Goal: Obtain resource: Obtain resource

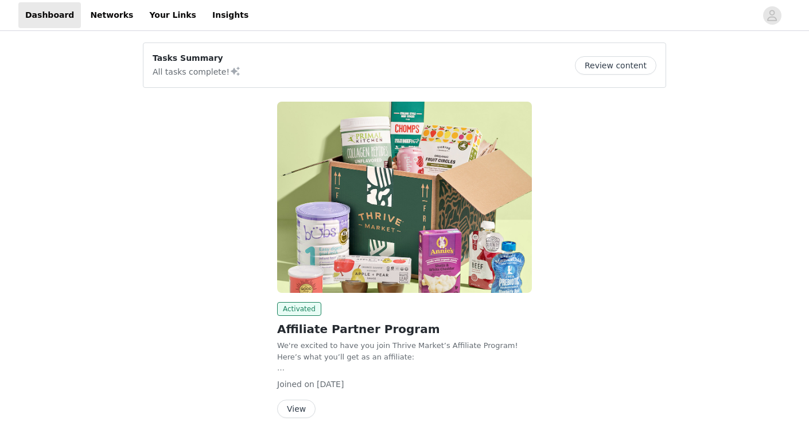
scroll to position [42, 0]
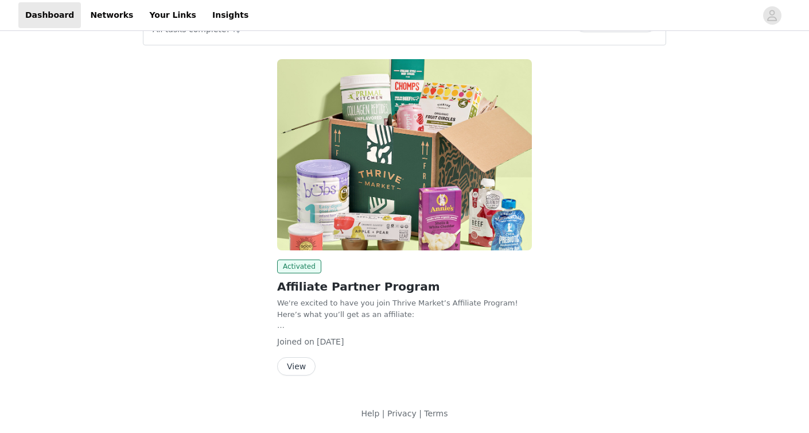
click at [286, 363] on button "View" at bounding box center [296, 366] width 38 height 18
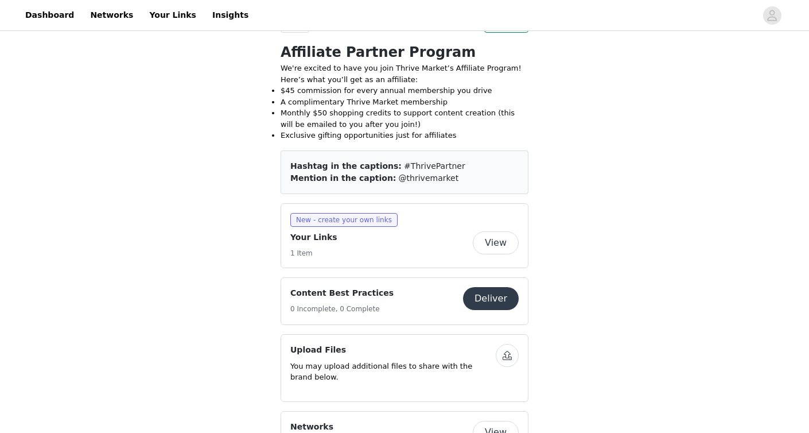
scroll to position [336, 0]
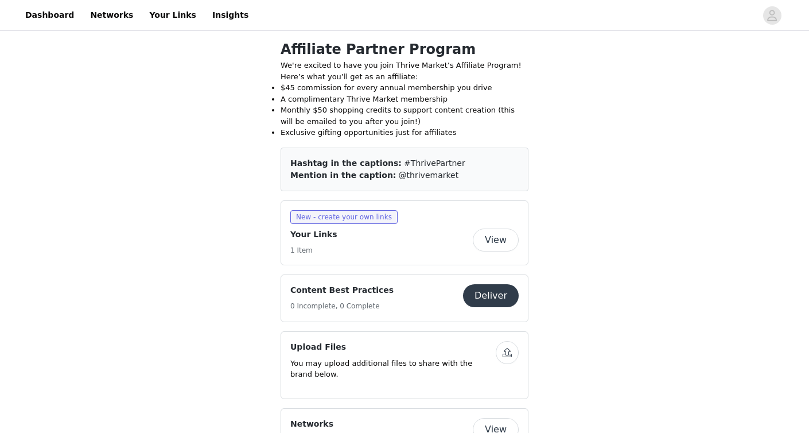
click at [484, 308] on div "Content Best Practices 0 Incomplete, 0 Complete Deliver" at bounding box center [404, 298] width 228 height 28
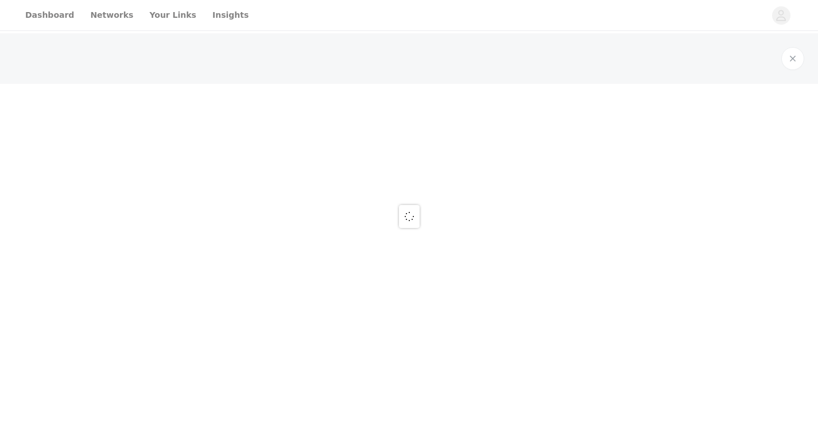
click at [487, 299] on div at bounding box center [409, 216] width 818 height 433
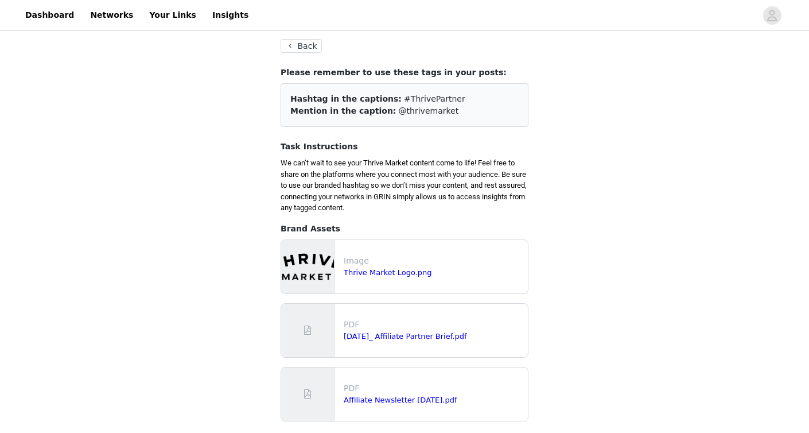
scroll to position [69, 0]
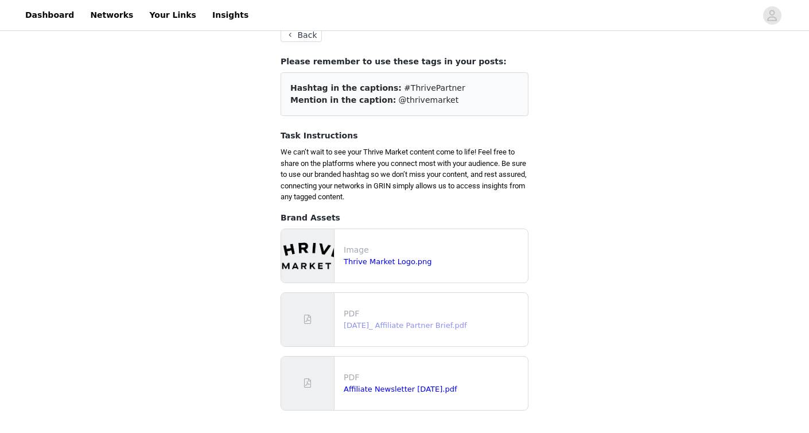
click at [389, 328] on link "[DATE]_ Affiliate Partner Brief.pdf" at bounding box center [405, 325] width 123 height 9
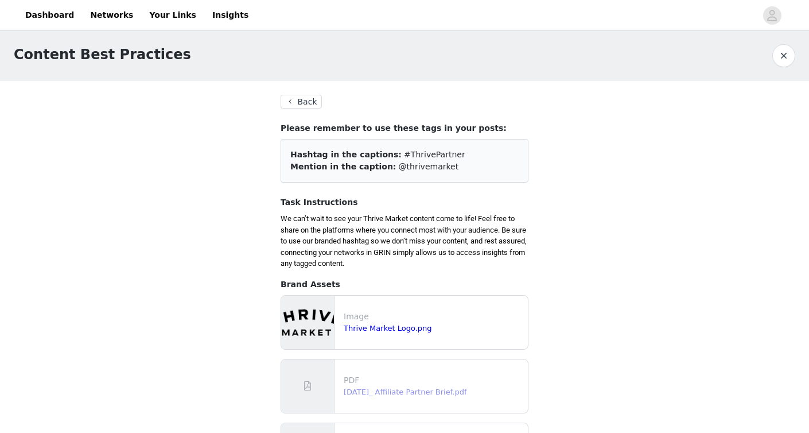
scroll to position [0, 0]
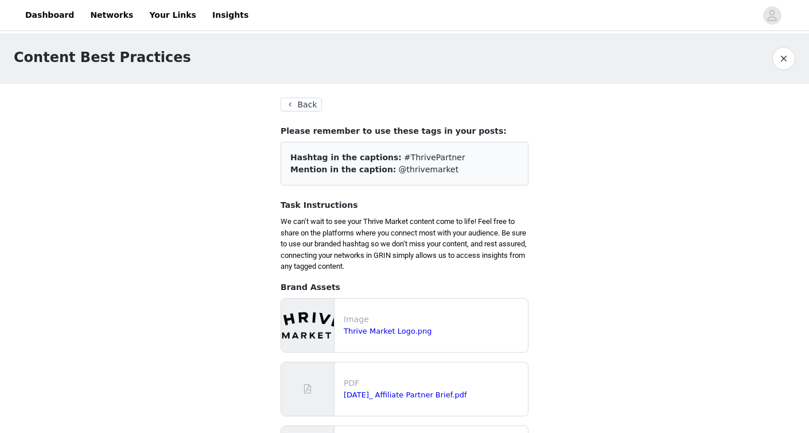
click at [294, 109] on button "Back" at bounding box center [301, 105] width 41 height 14
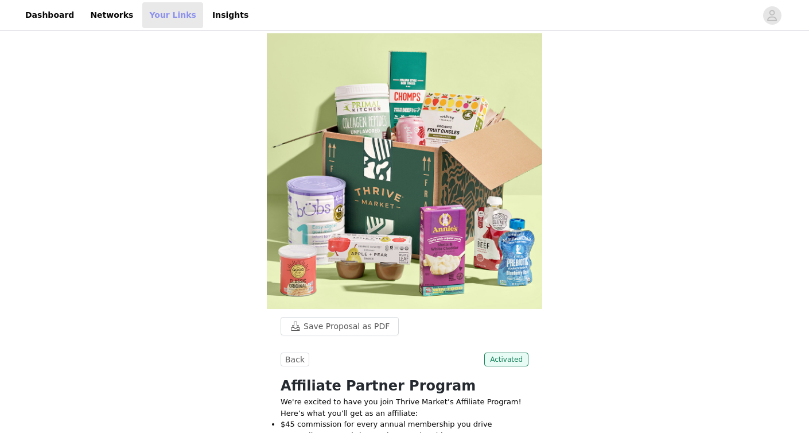
click at [151, 22] on link "Your Links" at bounding box center [172, 15] width 61 height 26
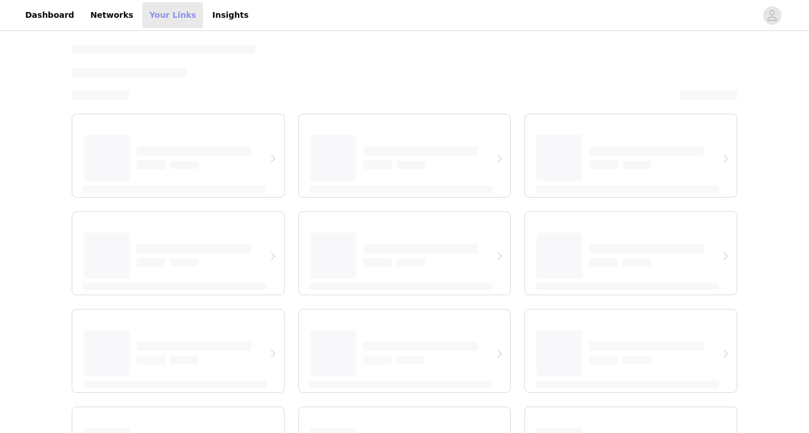
select select "12"
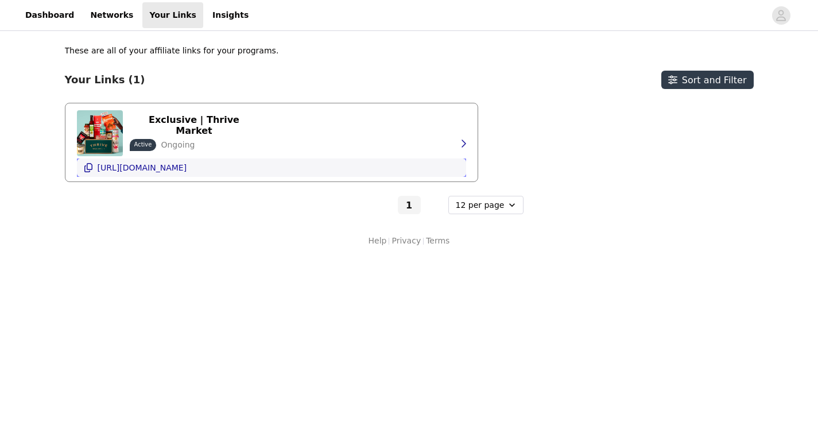
click at [187, 169] on p "[URL][DOMAIN_NAME]" at bounding box center [143, 167] width 90 height 9
click at [119, 12] on link "Networks" at bounding box center [111, 15] width 57 height 26
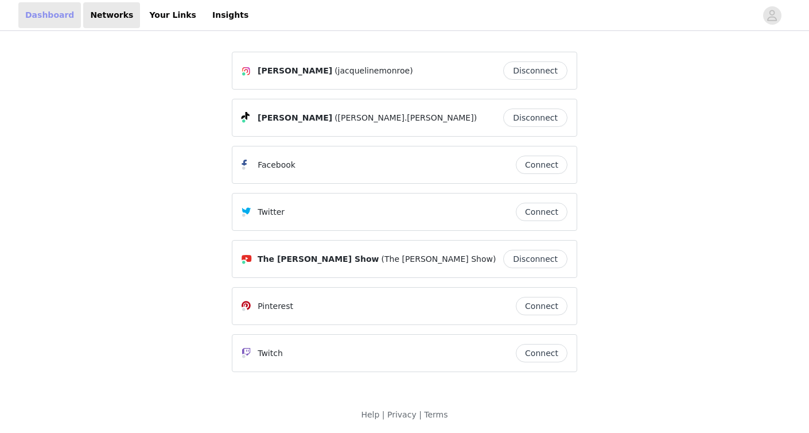
click at [33, 15] on link "Dashboard" at bounding box center [49, 15] width 63 height 26
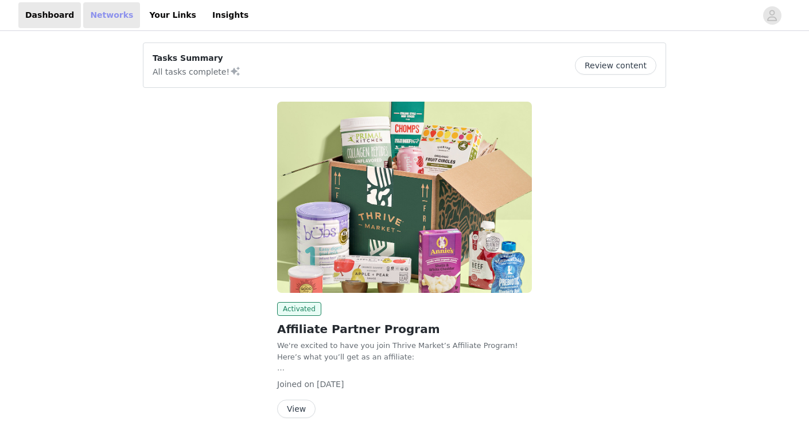
click at [107, 15] on link "Networks" at bounding box center [111, 15] width 57 height 26
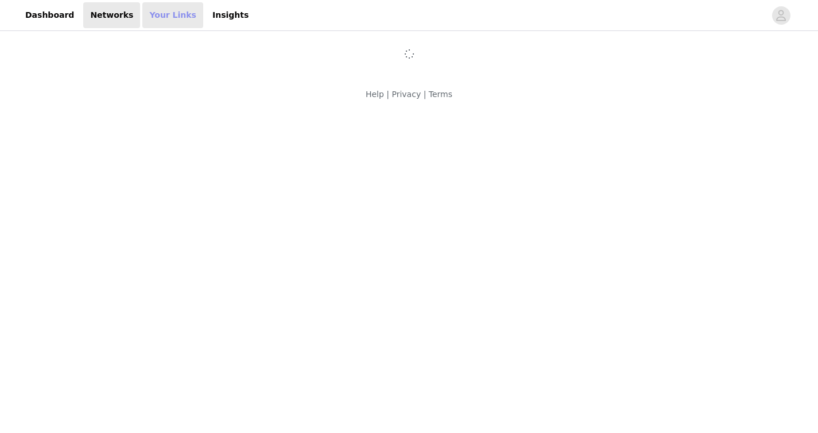
click at [148, 15] on link "Your Links" at bounding box center [172, 15] width 61 height 26
select select "12"
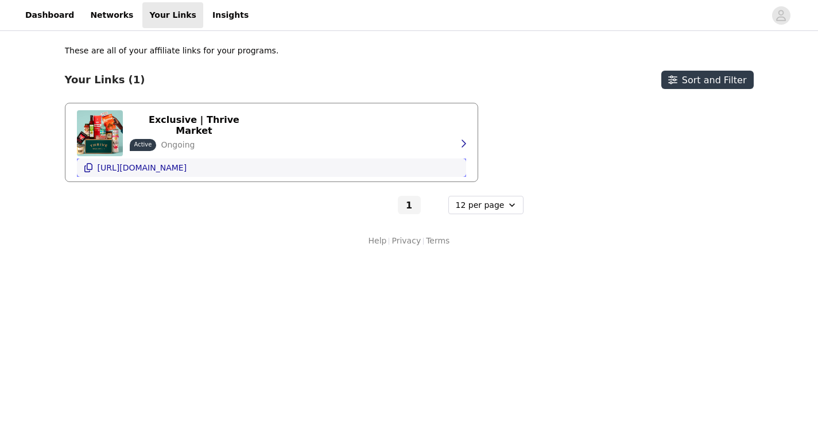
click at [187, 164] on p "[URL][DOMAIN_NAME]" at bounding box center [143, 167] width 90 height 9
